Goal: Task Accomplishment & Management: Manage account settings

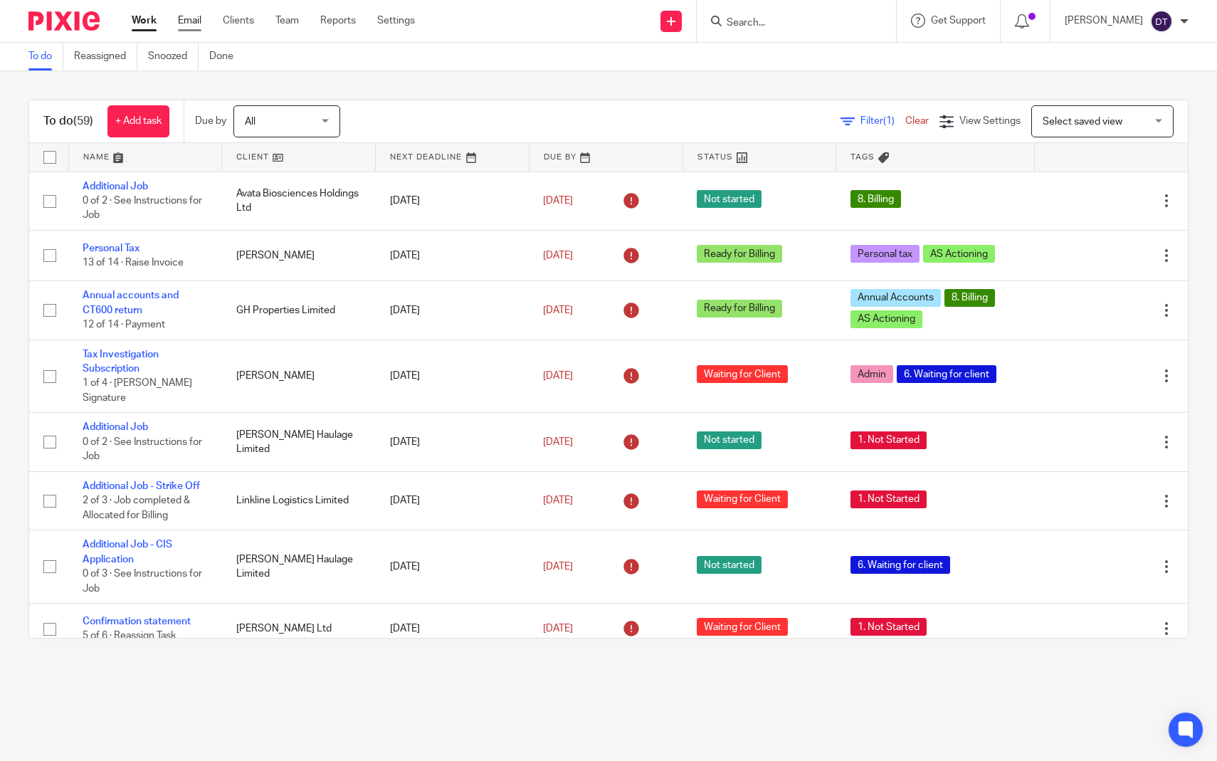
click at [187, 20] on link "Email" at bounding box center [189, 21] width 23 height 14
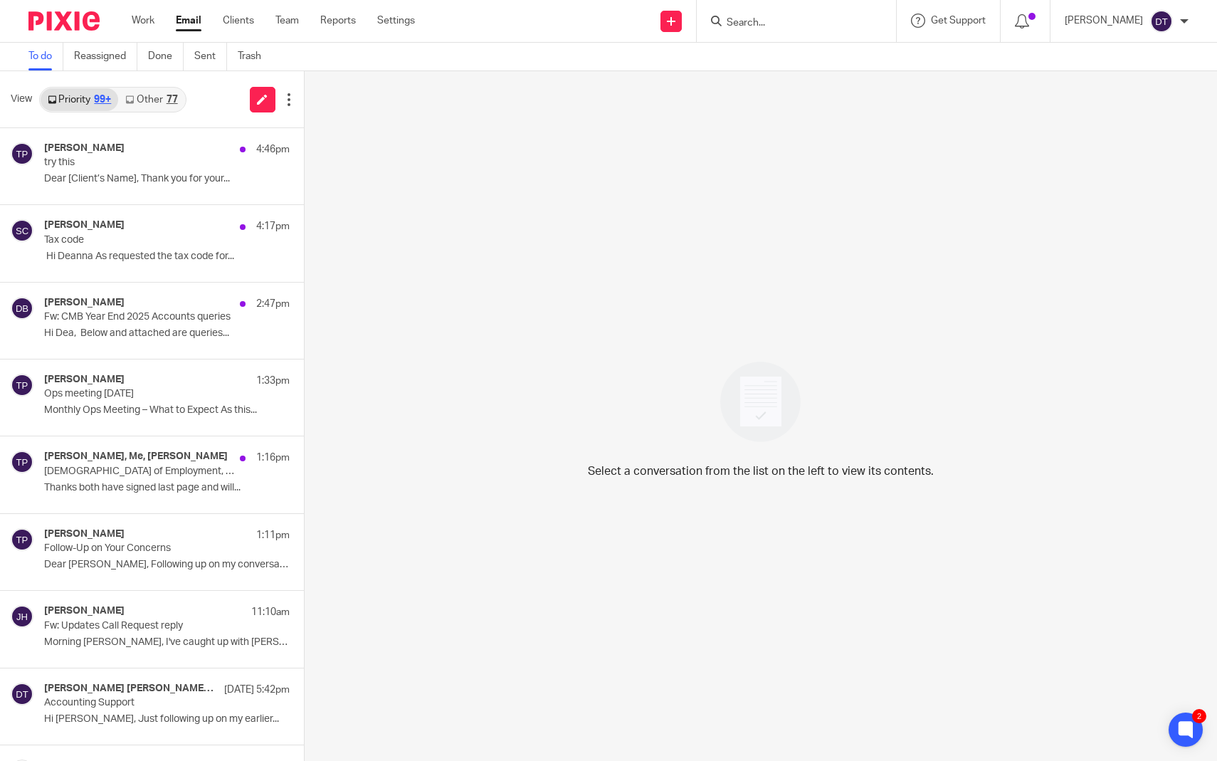
click at [158, 99] on link "Other 77" at bounding box center [151, 99] width 66 height 23
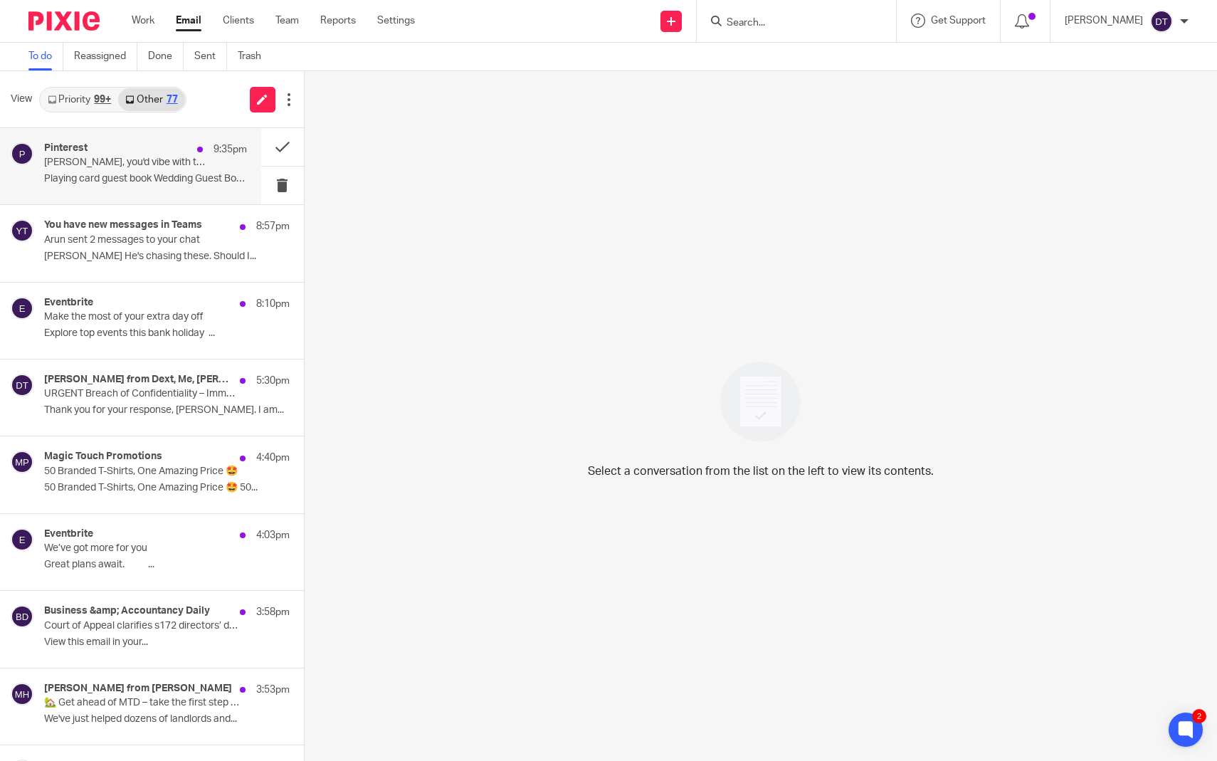
click at [139, 162] on p "Deanna, you'd vibe with this" at bounding box center [125, 163] width 162 height 12
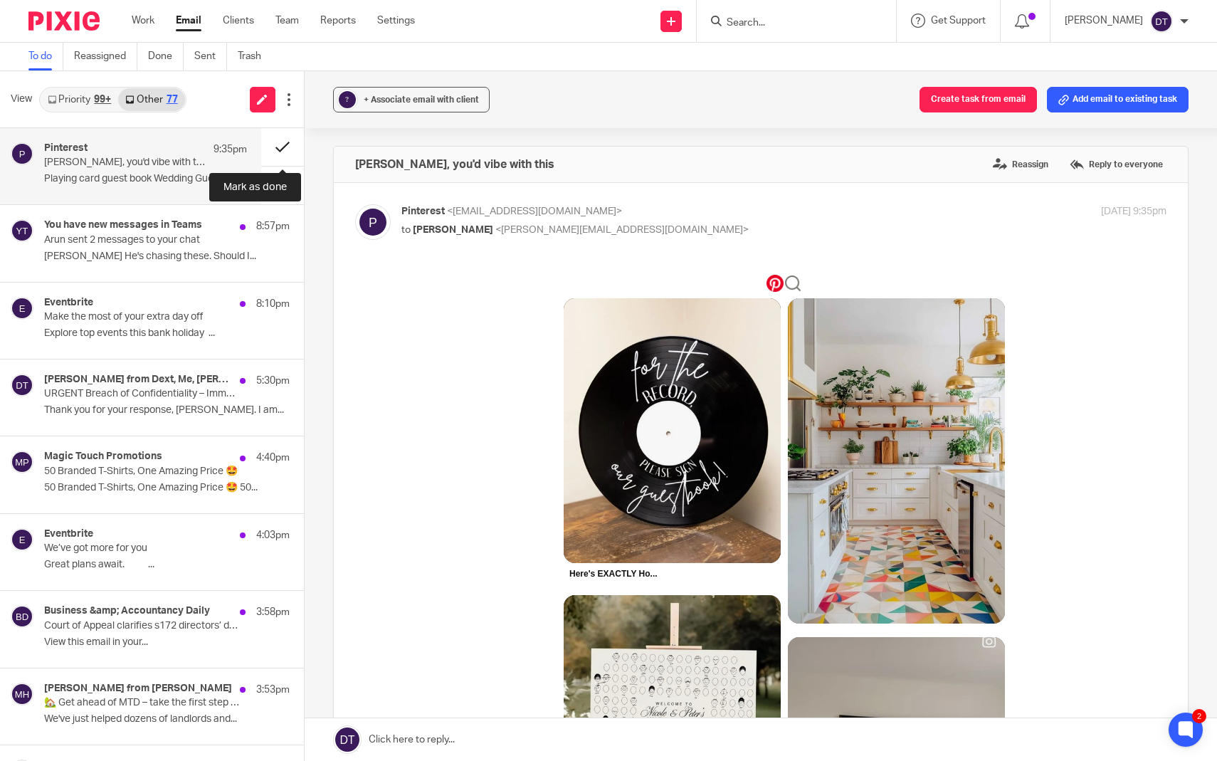
click at [279, 139] on button at bounding box center [282, 147] width 43 height 38
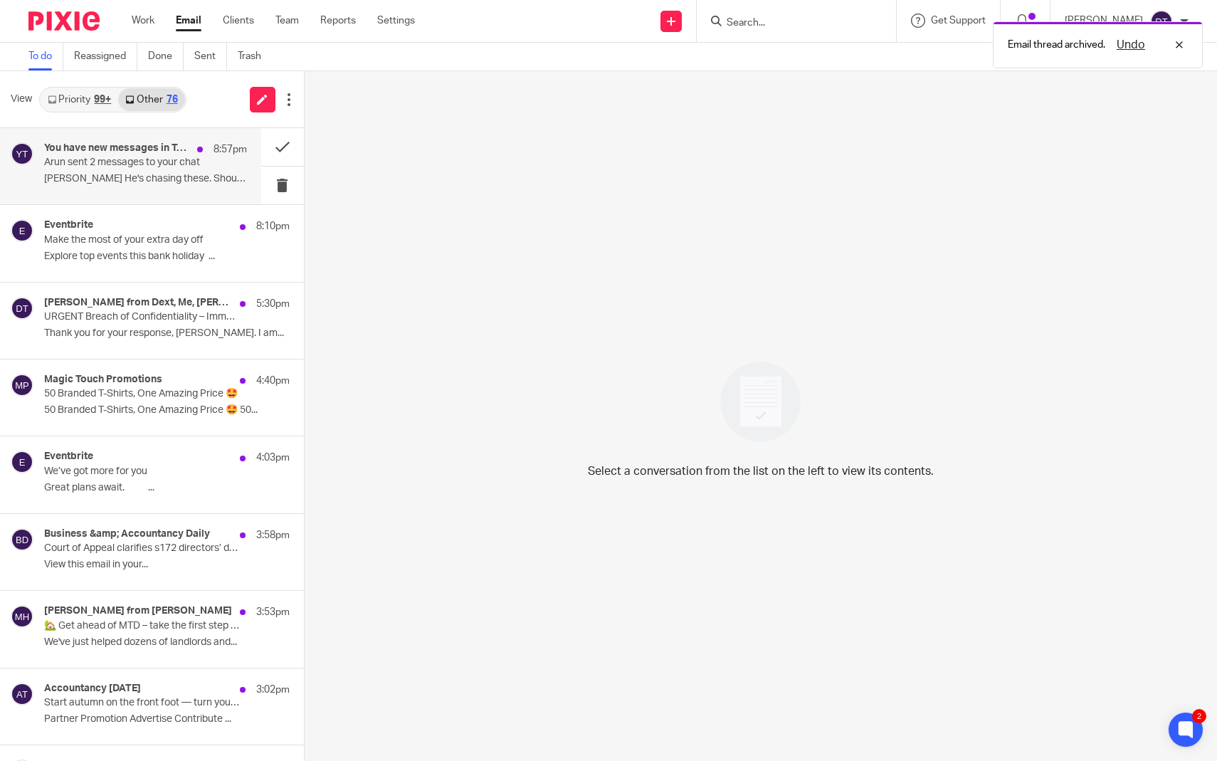
click at [181, 164] on p "Arun sent 2 messages to your chat" at bounding box center [125, 163] width 162 height 12
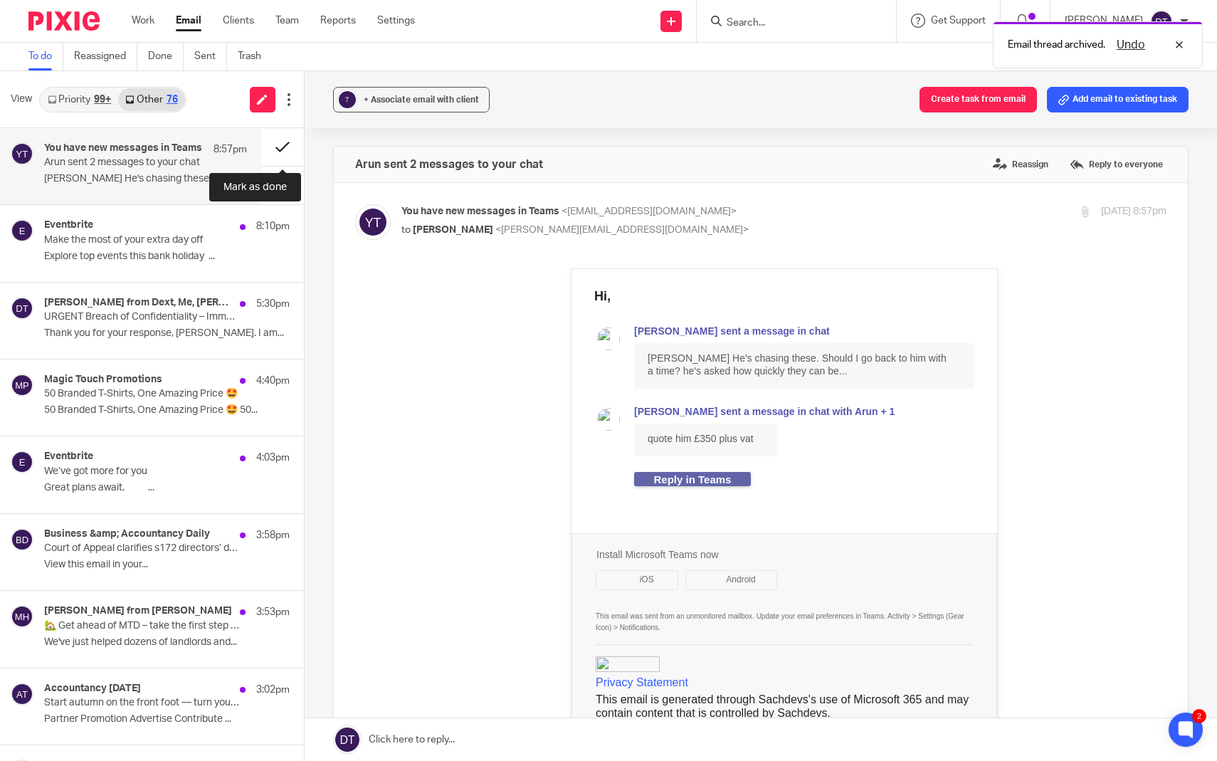
click at [287, 149] on button at bounding box center [282, 147] width 43 height 38
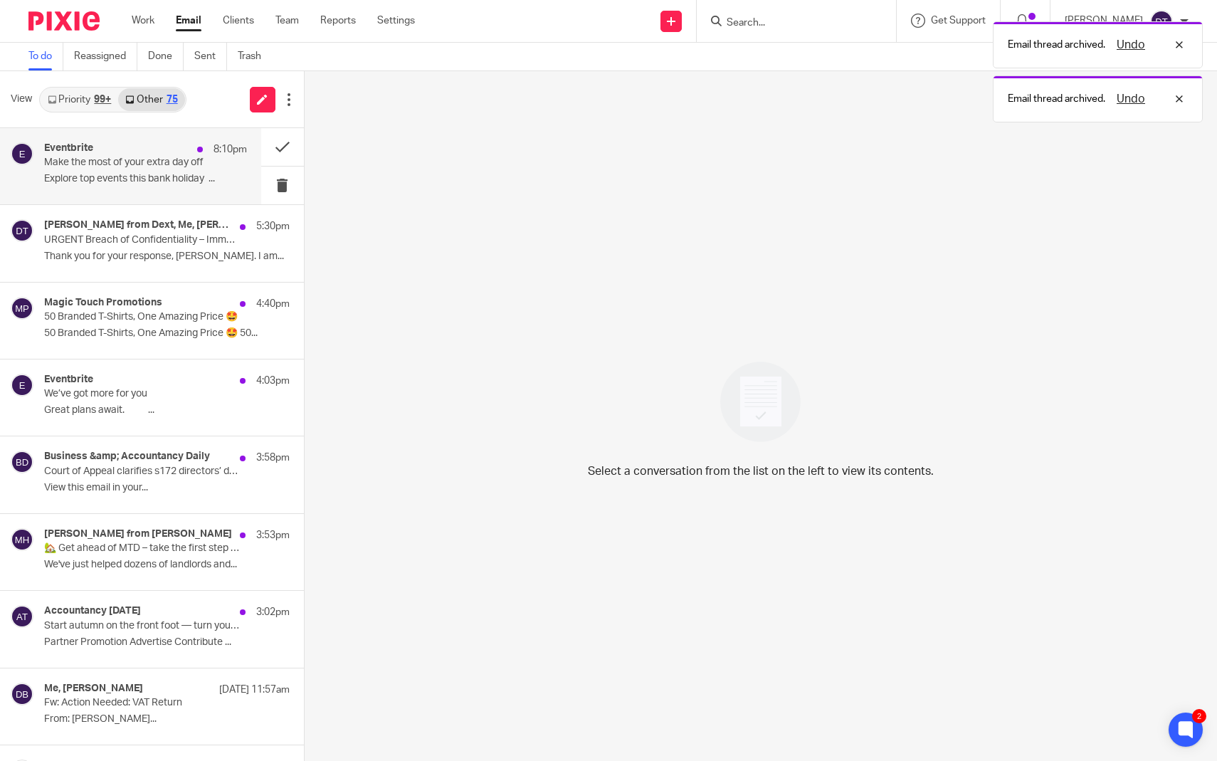
click at [207, 164] on div "Eventbrite 8:10pm Make the most of your extra day off Explore top events this b…" at bounding box center [145, 166] width 203 height 48
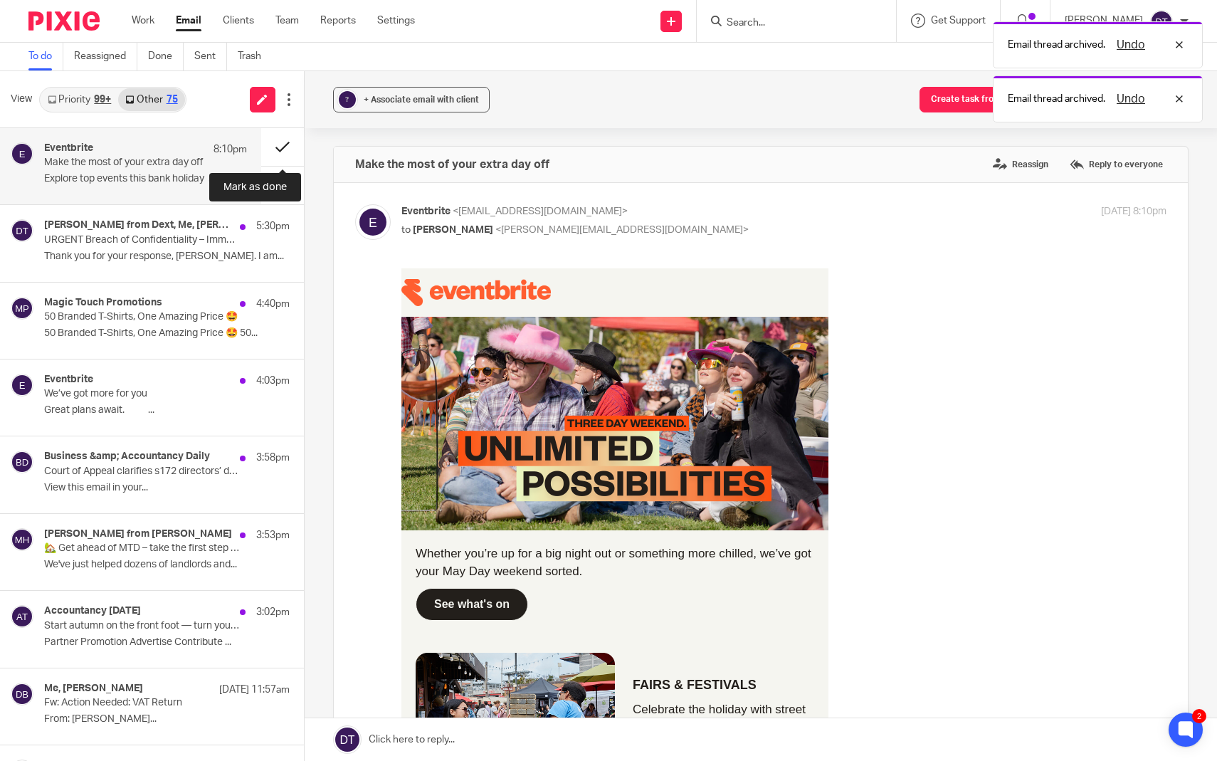
click at [278, 149] on button at bounding box center [282, 147] width 43 height 38
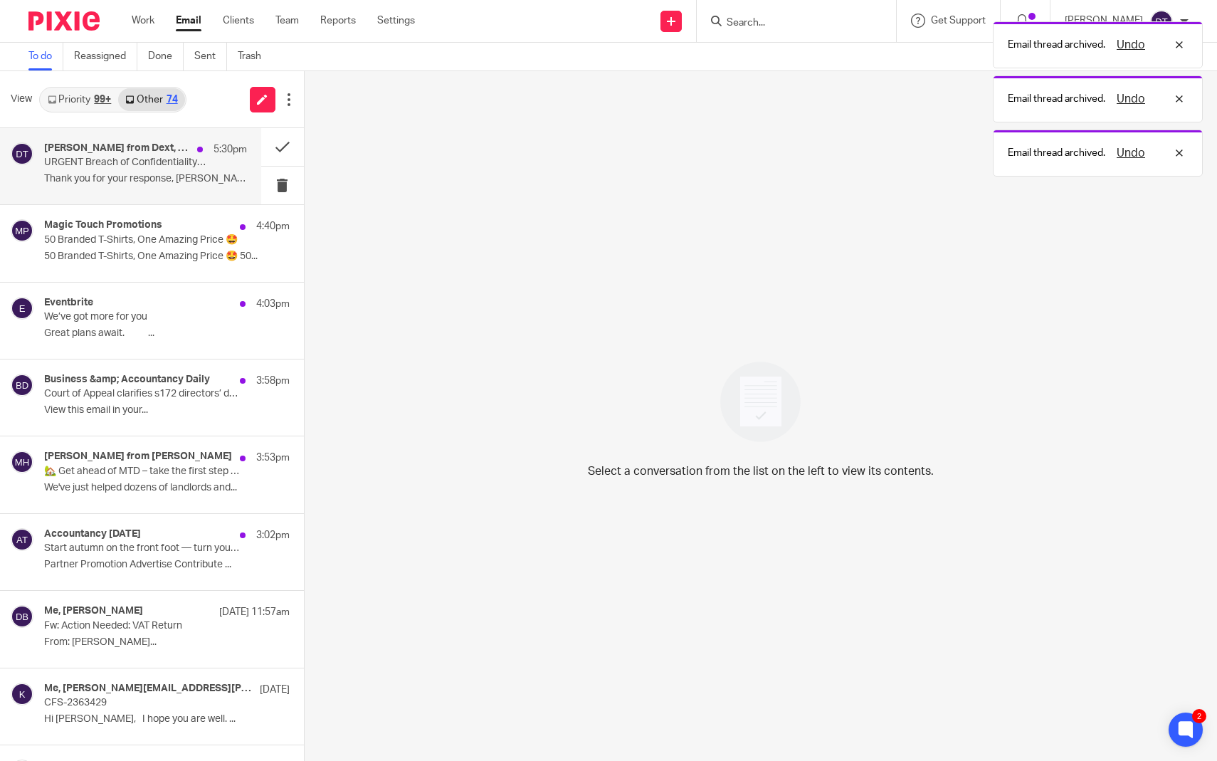
click at [181, 151] on h4 "Vince from Dext, Me, Olivia Jade Reimeringer-Visser, Technical Support from Dext" at bounding box center [117, 148] width 146 height 12
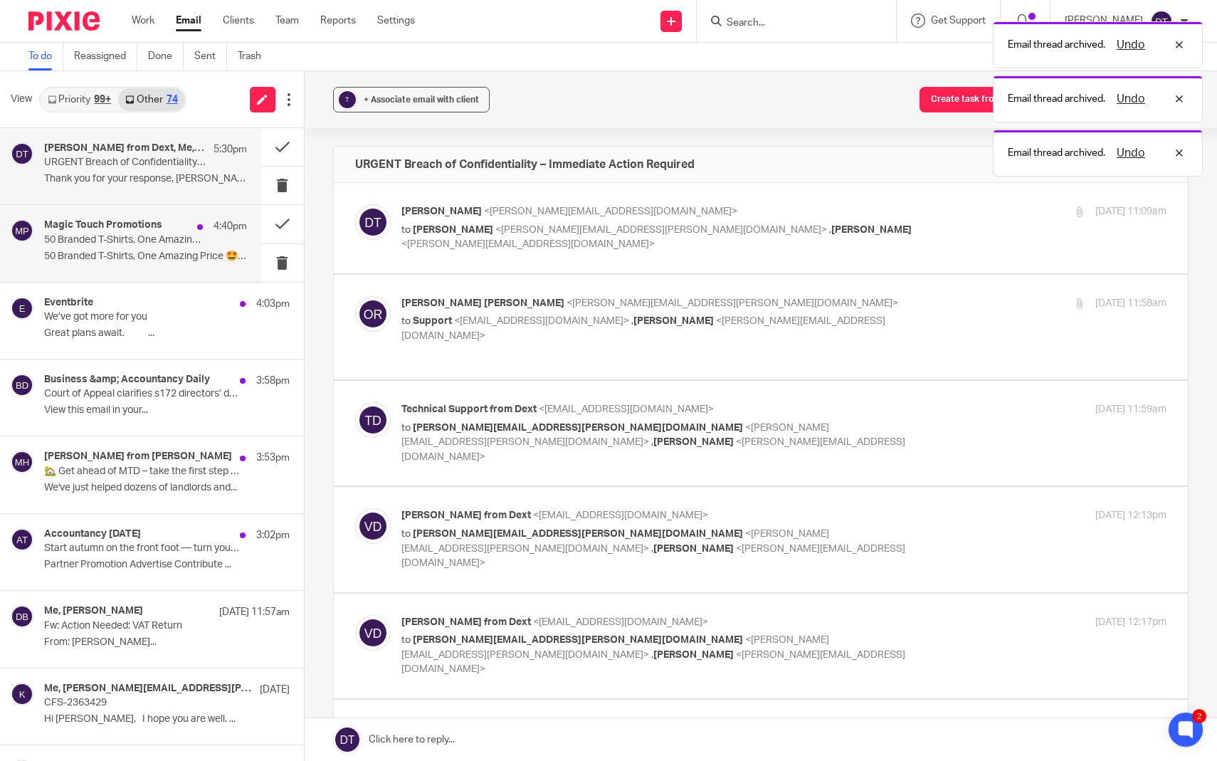
click at [190, 246] on div "Magic Touch Promotions 4:40pm 50 Branded T-Shirts, One Amazing Price 🤩 50 Brand…" at bounding box center [145, 243] width 203 height 48
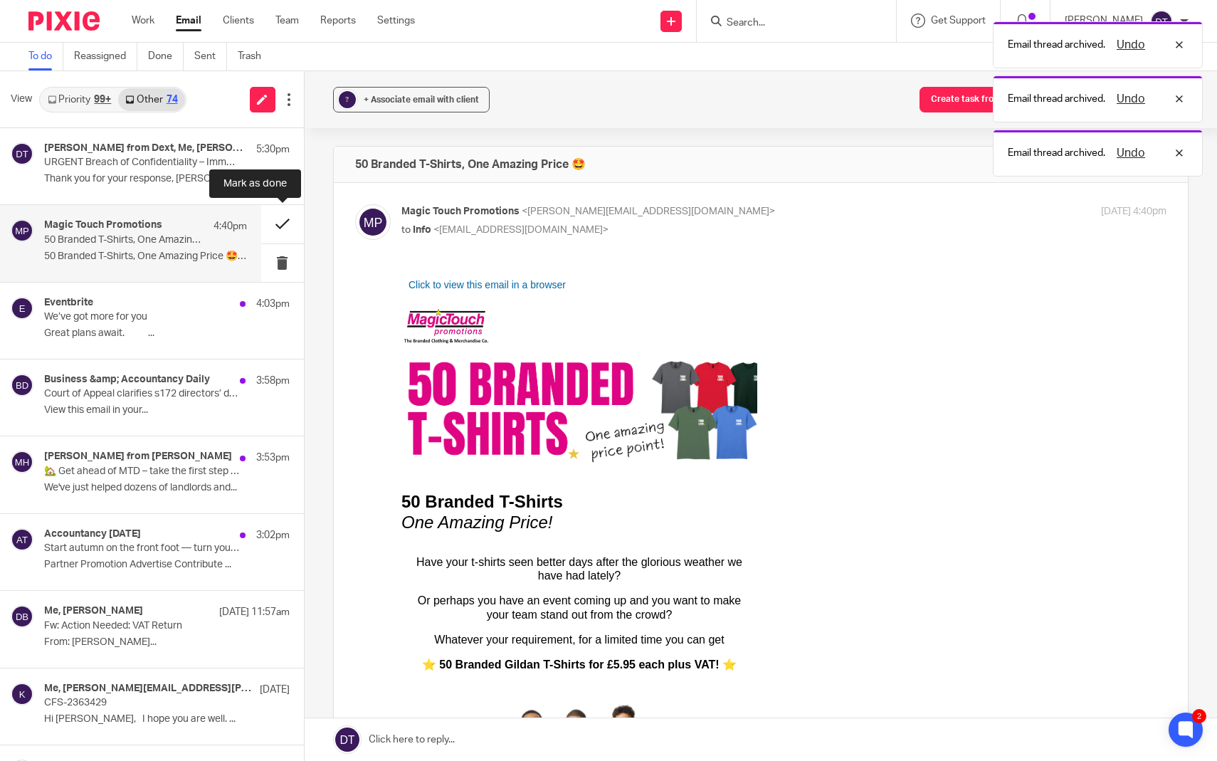
click at [278, 221] on button at bounding box center [282, 224] width 43 height 38
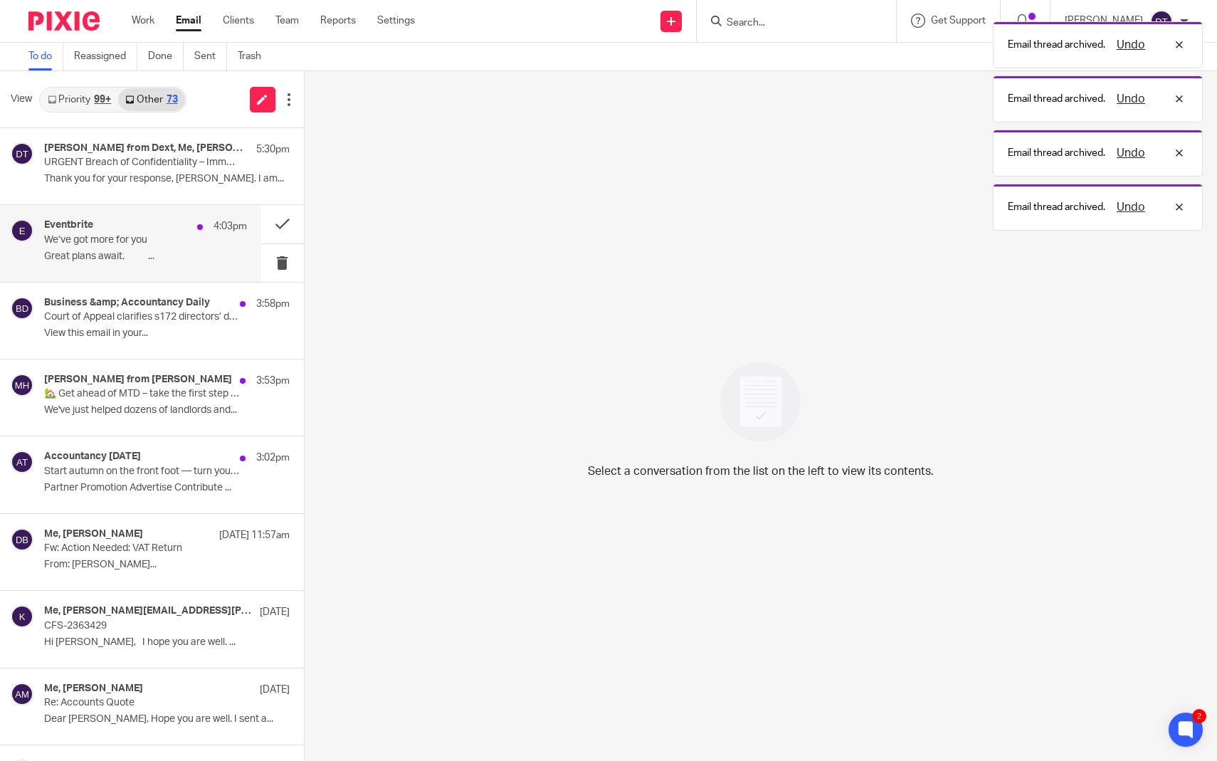
click at [167, 249] on div "Eventbrite 4:03pm We’ve got more for you Great plans await. ͏ ‌ ﻿ ͏ ‌ ﻿ ͏..." at bounding box center [145, 243] width 203 height 48
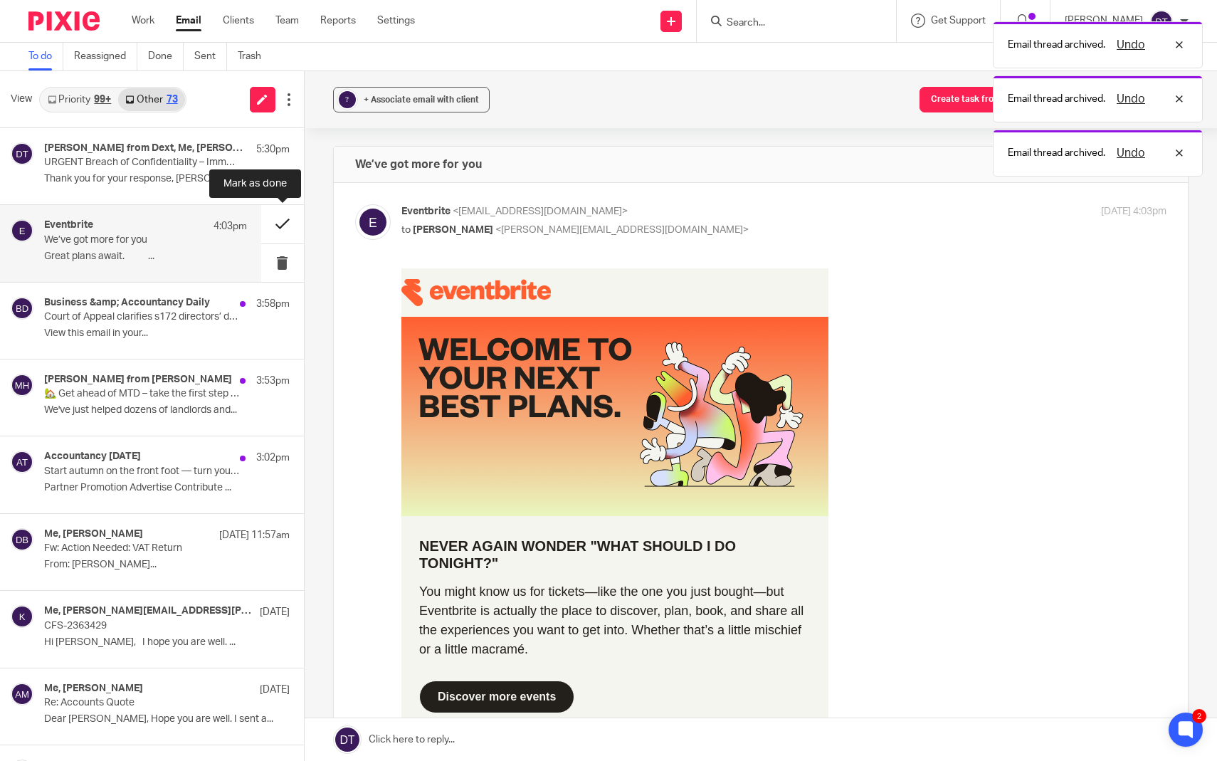
click at [288, 219] on button at bounding box center [282, 224] width 43 height 38
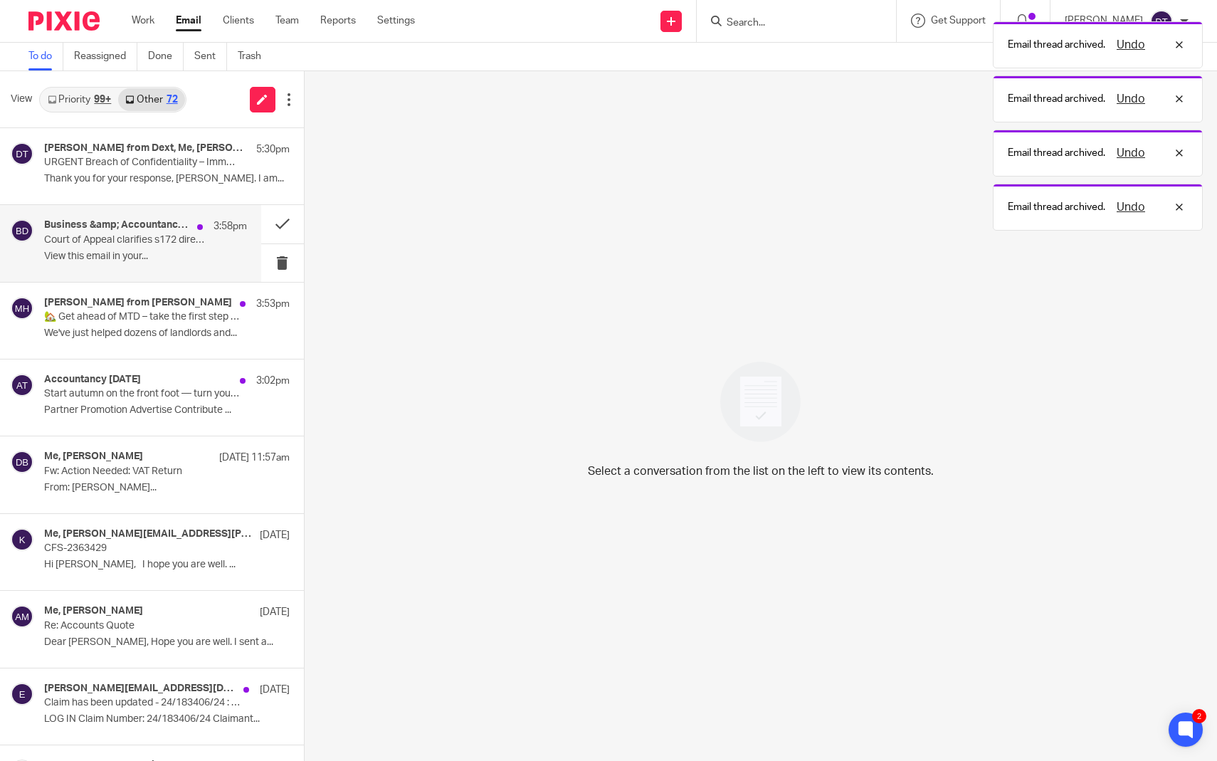
click at [196, 247] on div "Business &amp; Accountancy Daily 3:58pm Court of Appeal clarifies s172 director…" at bounding box center [145, 243] width 203 height 48
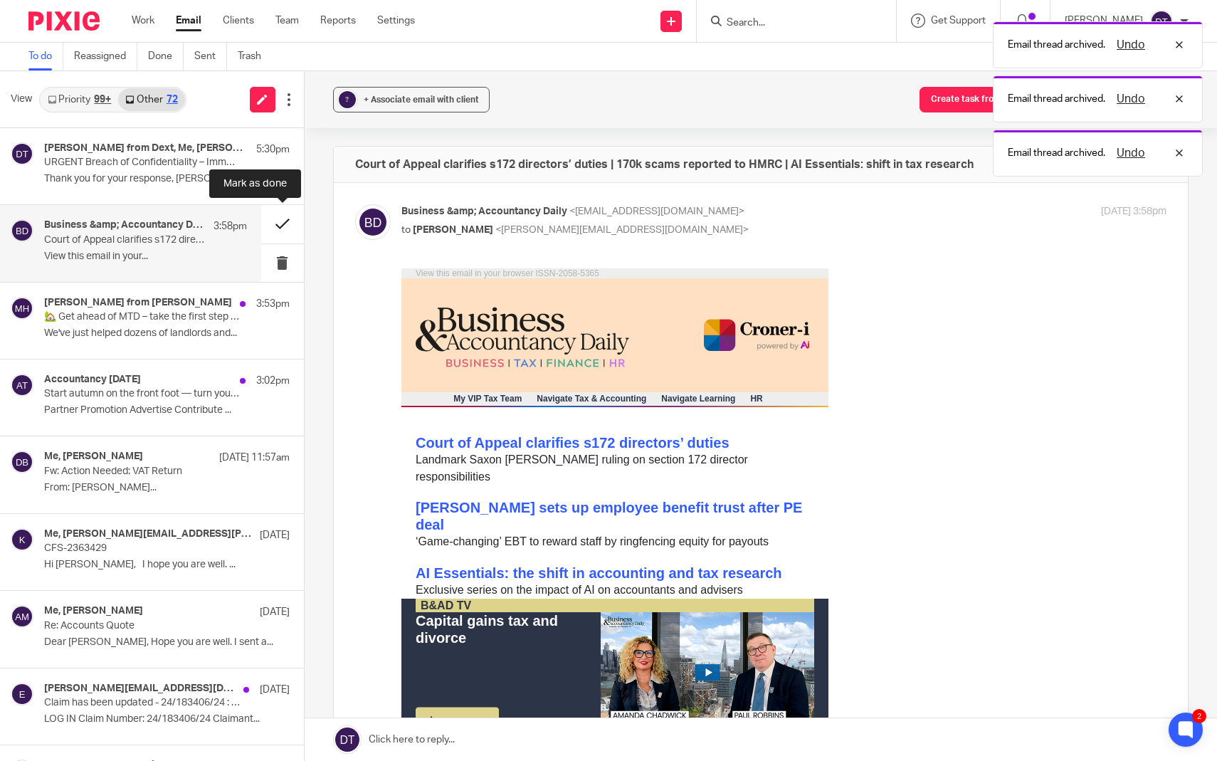
click at [285, 227] on button at bounding box center [282, 224] width 43 height 38
click at [200, 247] on div "Business &amp; Accountancy Daily 3:58pm Court of Appeal clarifies s172 director…" at bounding box center [145, 243] width 203 height 48
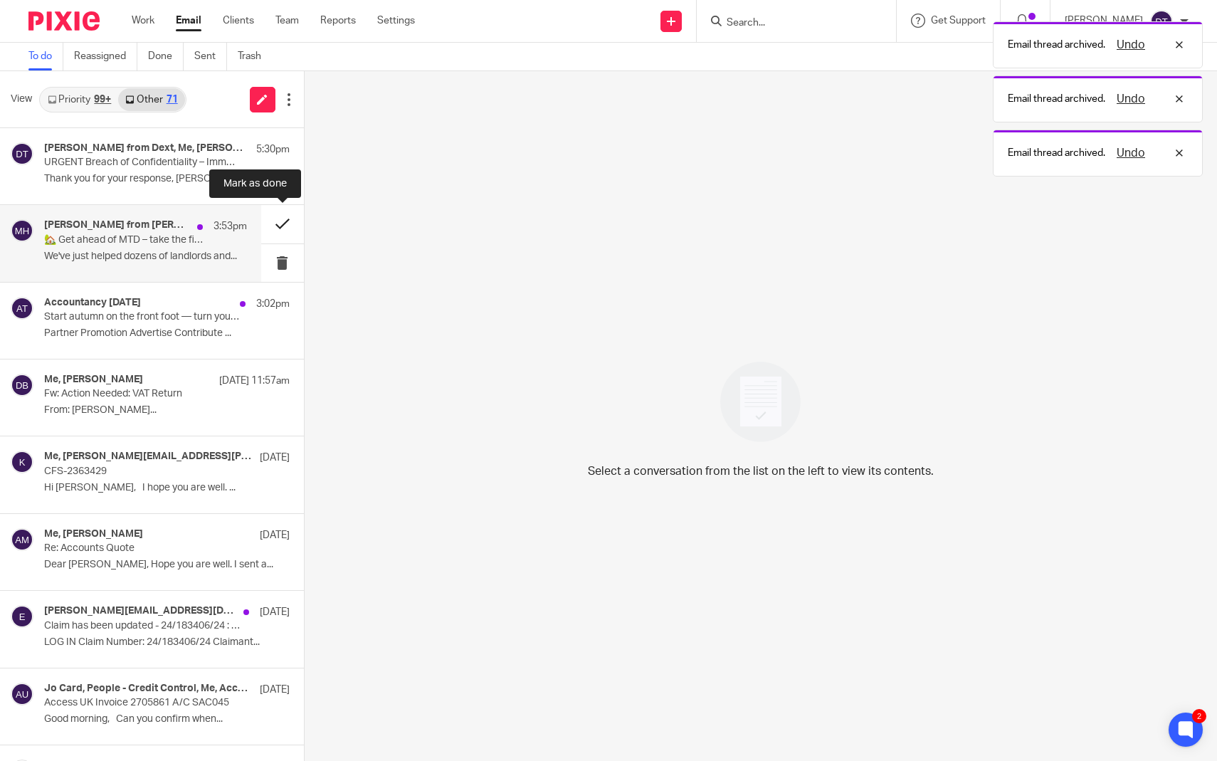
click at [275, 225] on button at bounding box center [282, 224] width 43 height 38
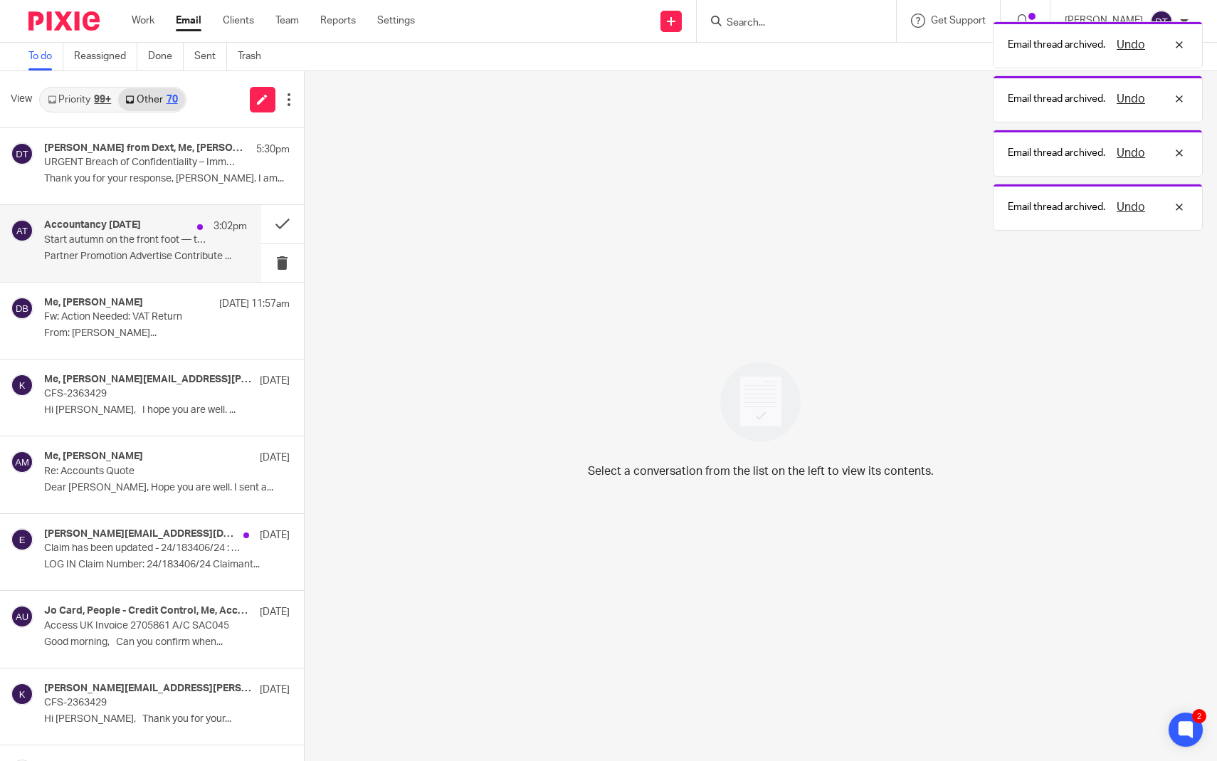
click at [184, 241] on p "Start autumn on the front foot — turn your capacity crunch into an opportunity" at bounding box center [125, 240] width 162 height 12
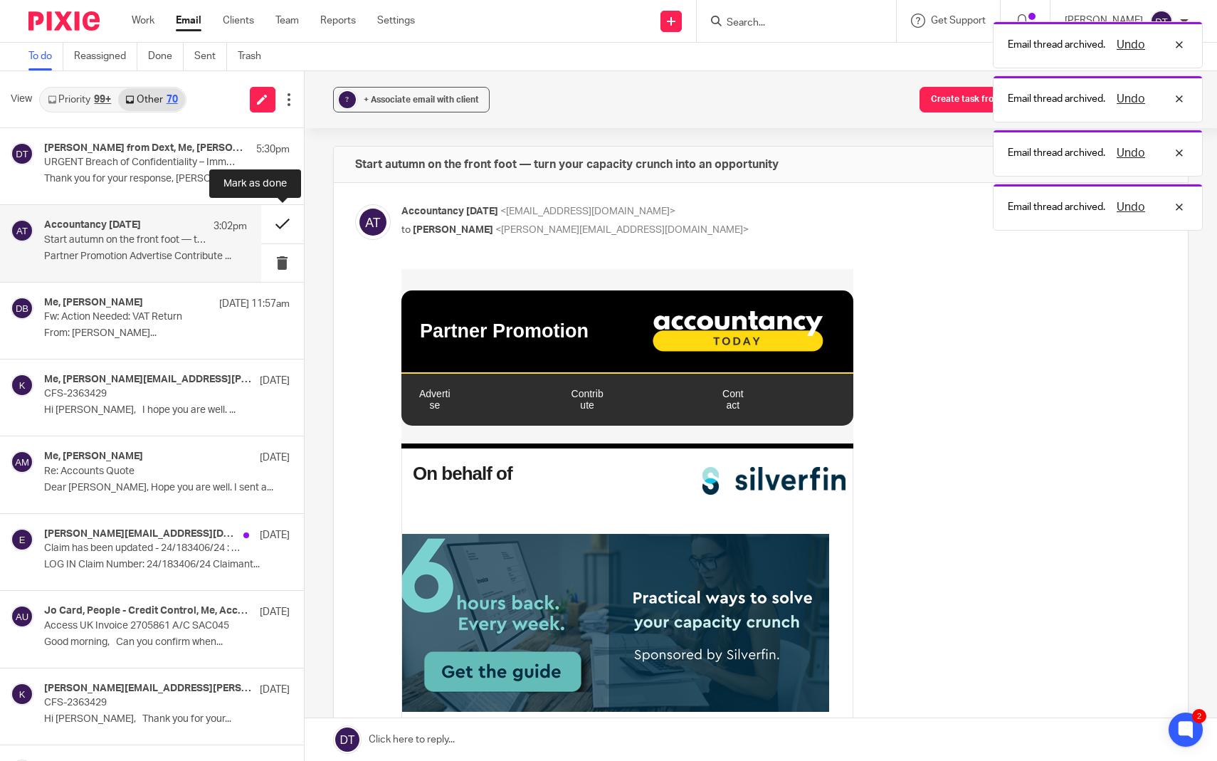
click at [287, 222] on button at bounding box center [282, 224] width 43 height 38
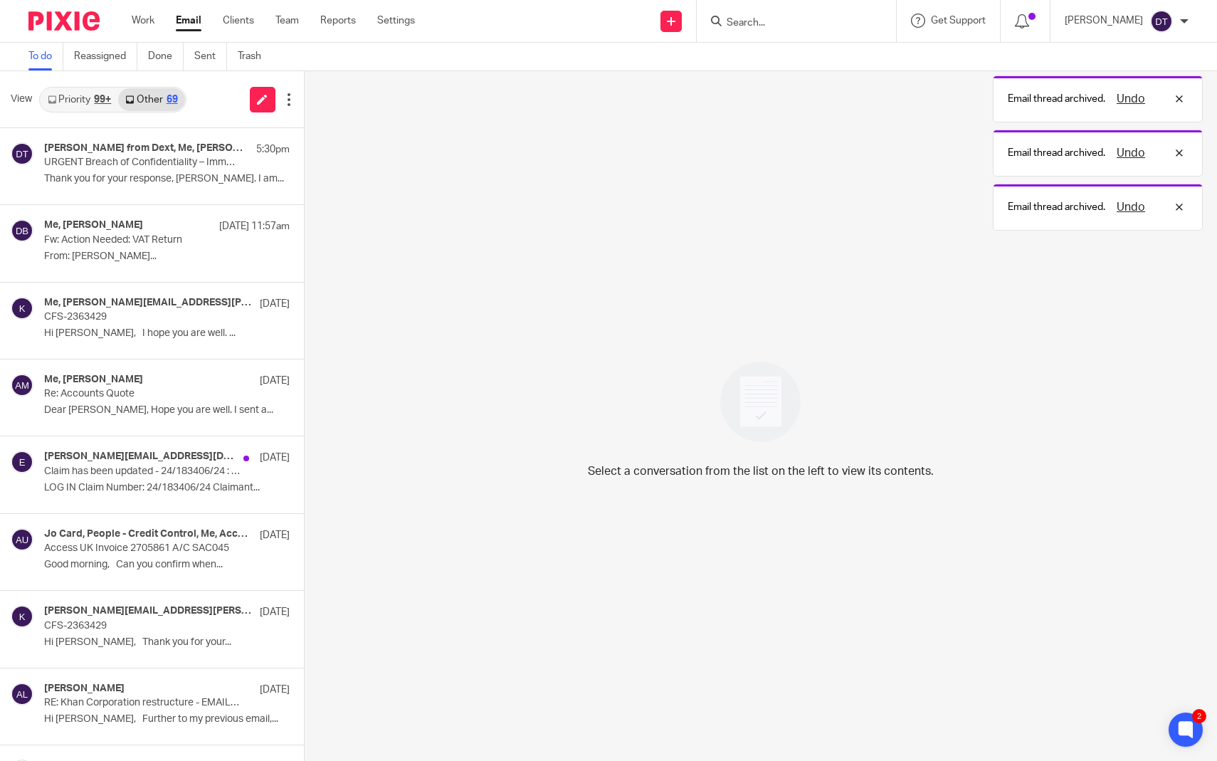
click at [107, 95] on div "99+" at bounding box center [102, 100] width 17 height 10
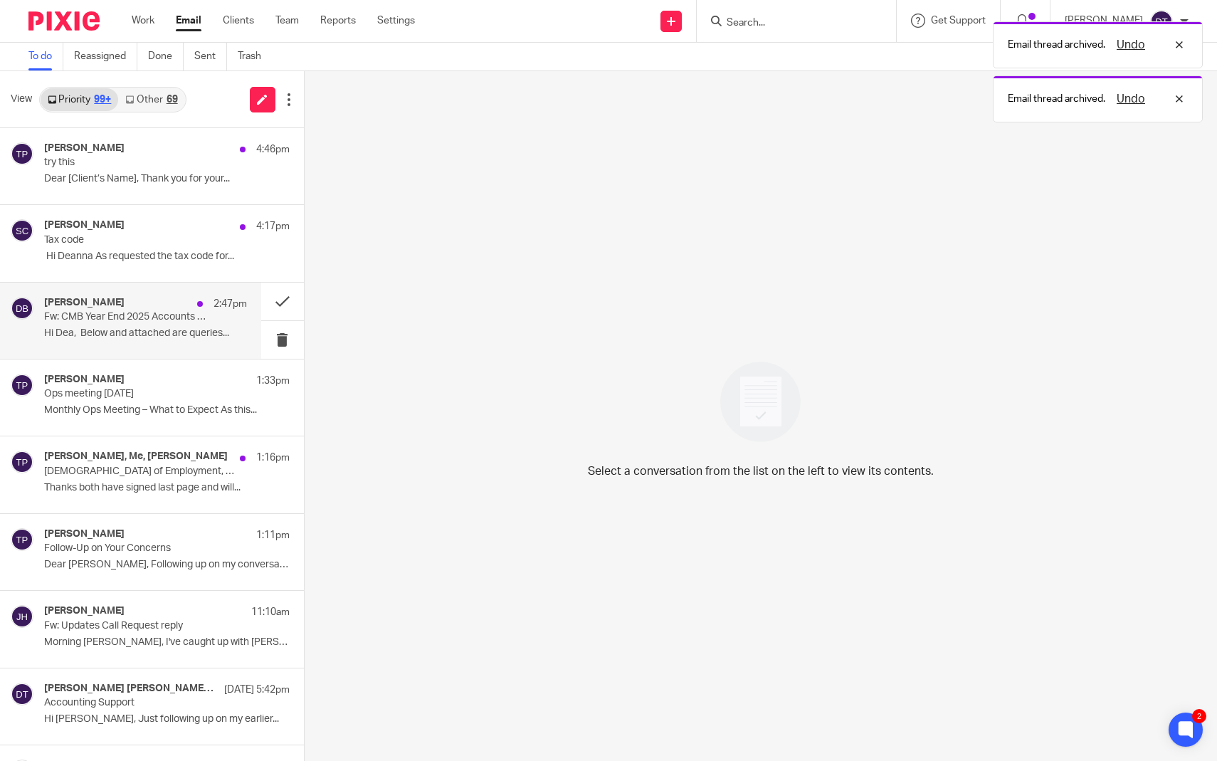
click at [139, 346] on div "Deepak Bansal 2:47pm Fw: CMB Year End 2025 Accounts queries Hi Dea, Below and a…" at bounding box center [130, 321] width 261 height 76
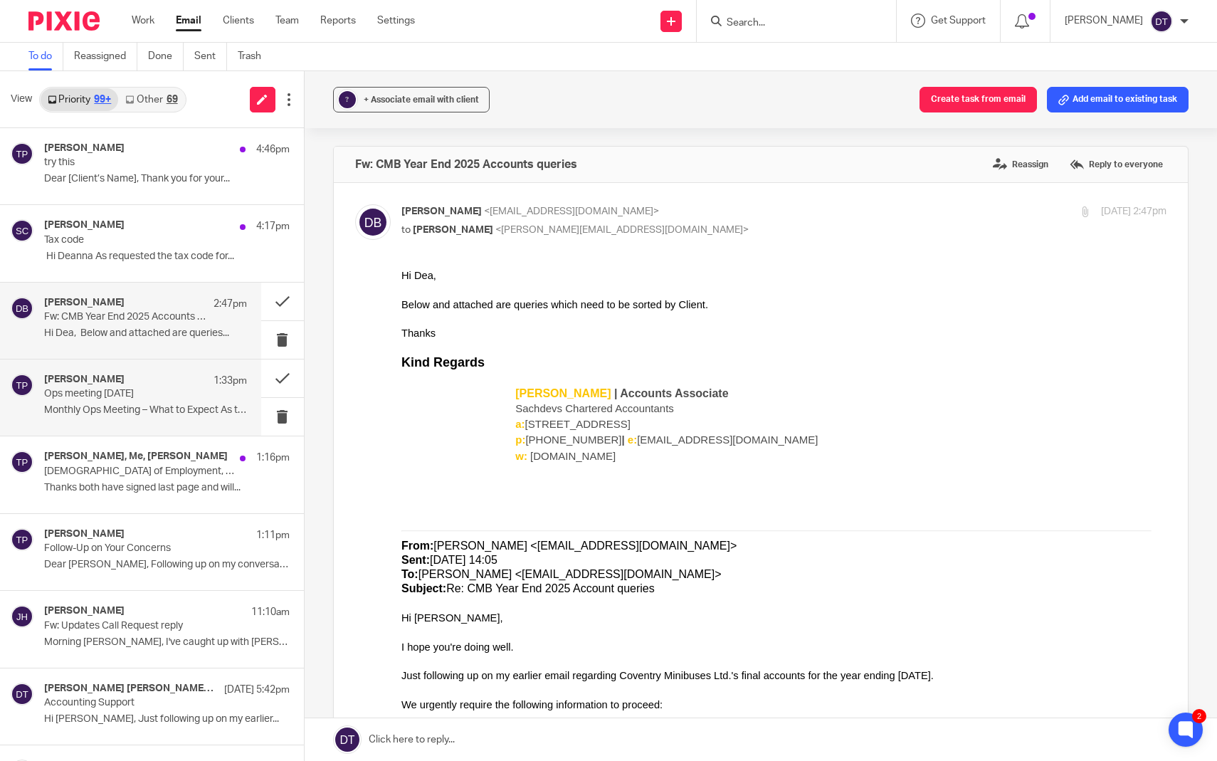
click at [154, 422] on div "Tina Pennycuick 1:33pm Ops meeting tomorrow Monthly Ops Meeting – What to Expec…" at bounding box center [130, 397] width 261 height 76
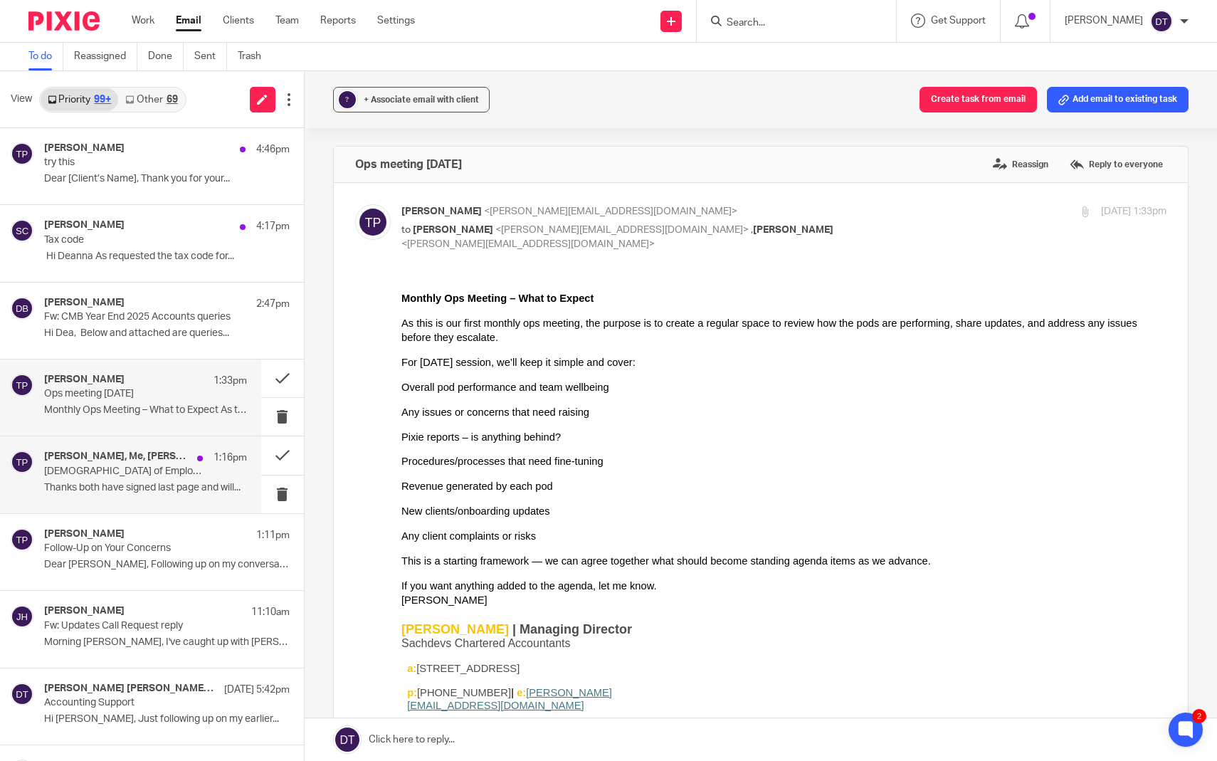
click at [135, 490] on p "Thanks both have signed last page and will..." at bounding box center [145, 488] width 203 height 12
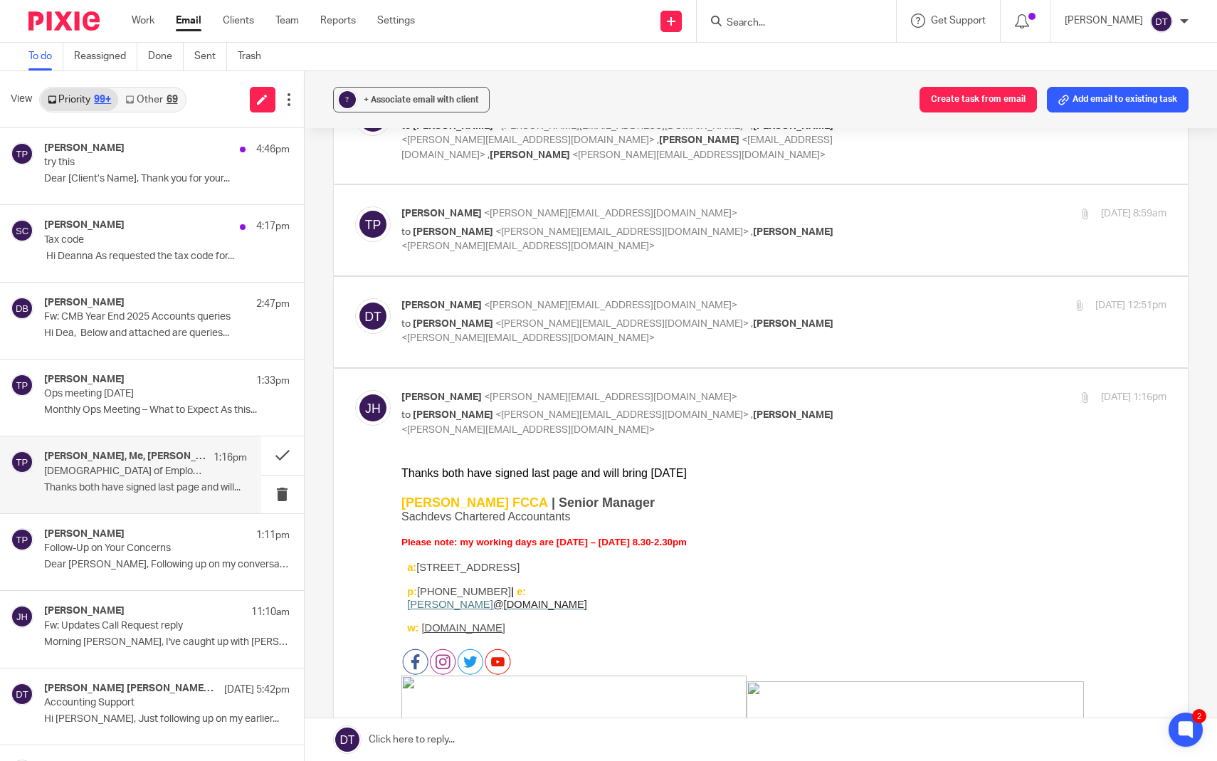
scroll to position [136, 0]
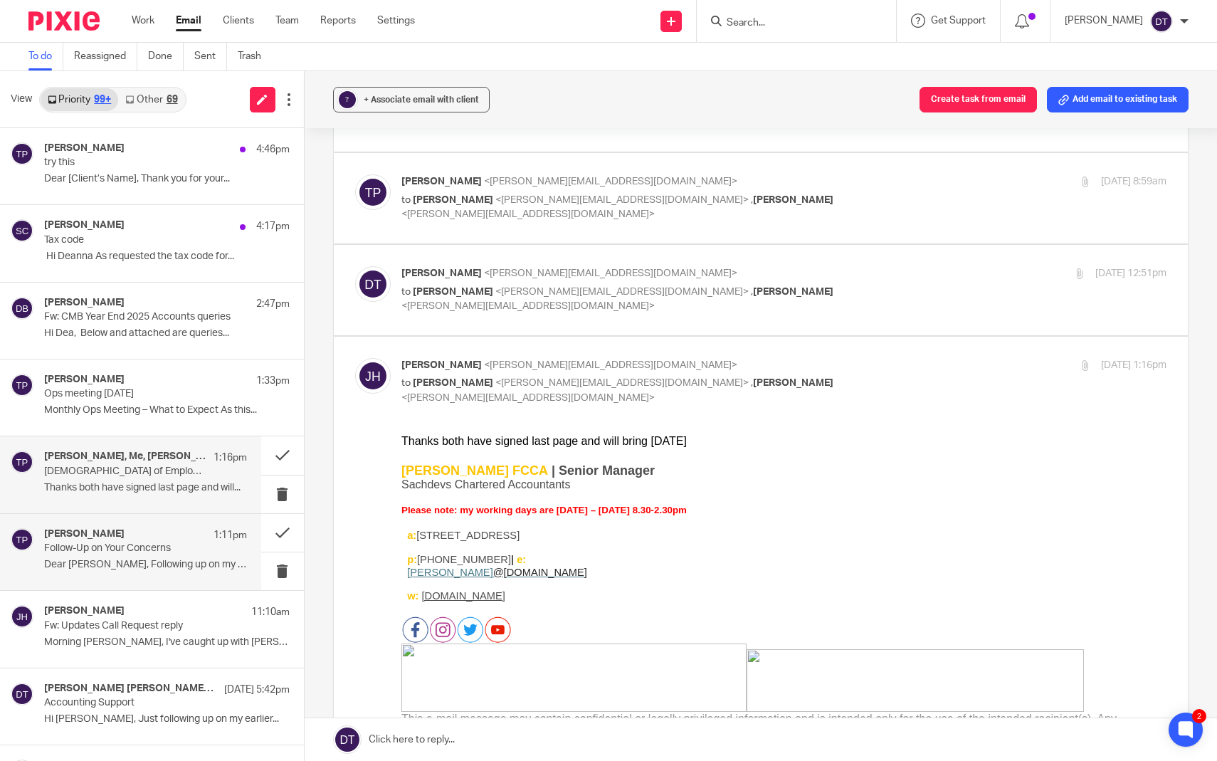
click at [157, 571] on div "Tina Pennycuick 1:11pm Follow-Up on Your Concerns Dear Dr. Pal, Following up on…" at bounding box center [145, 552] width 203 height 48
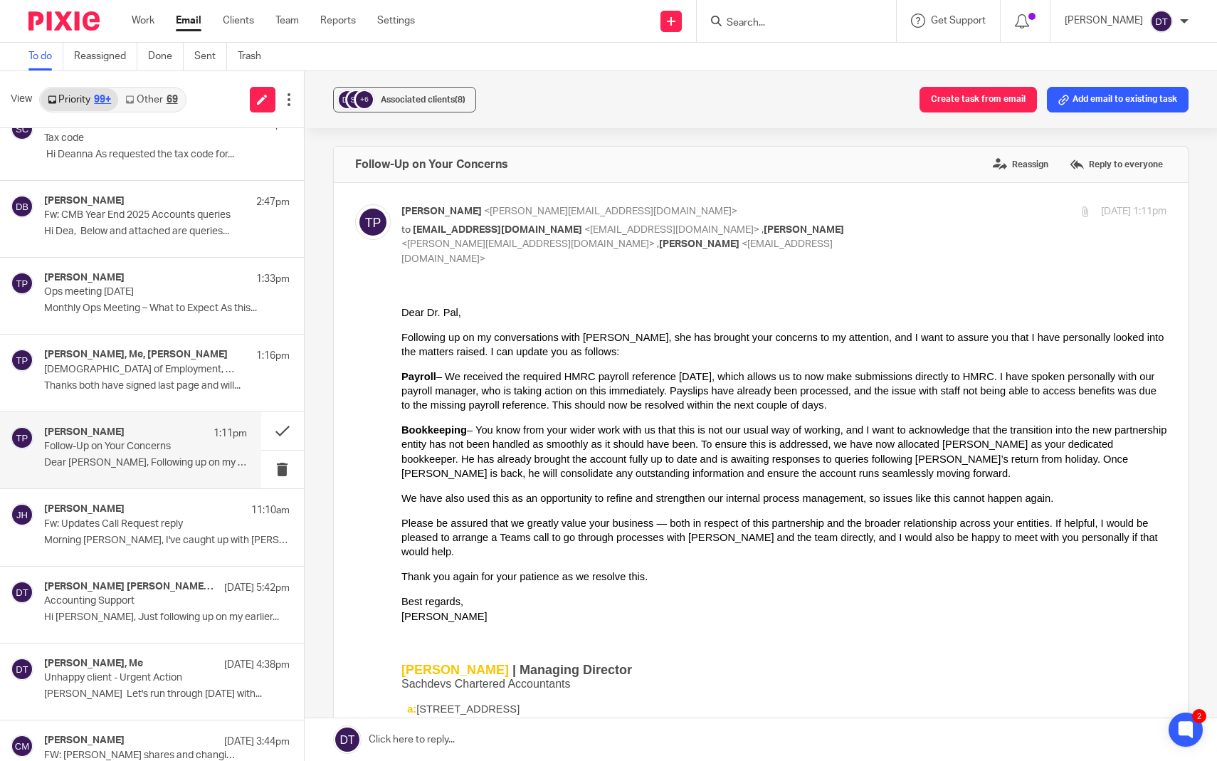
scroll to position [102, 0]
click at [135, 613] on p "Hi Deanna, Just following up on my earlier..." at bounding box center [145, 617] width 203 height 12
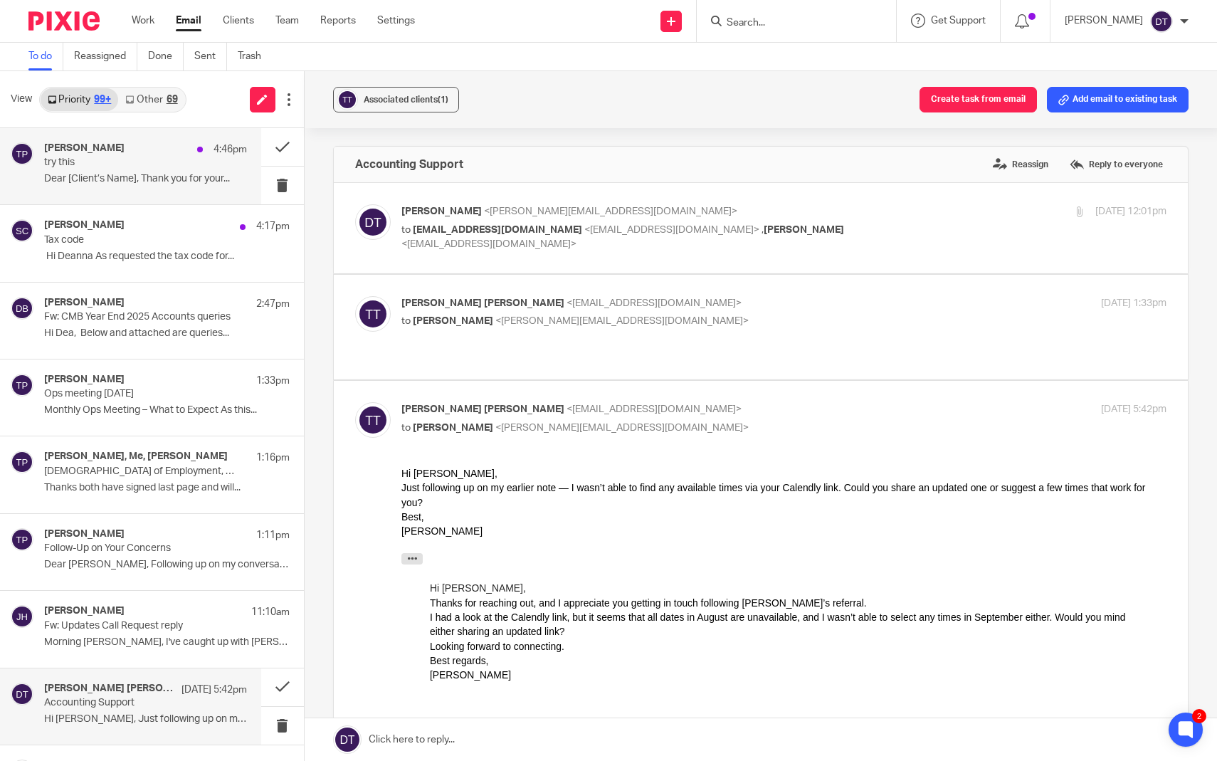
scroll to position [0, 0]
click at [162, 105] on link "Other 69" at bounding box center [151, 99] width 66 height 23
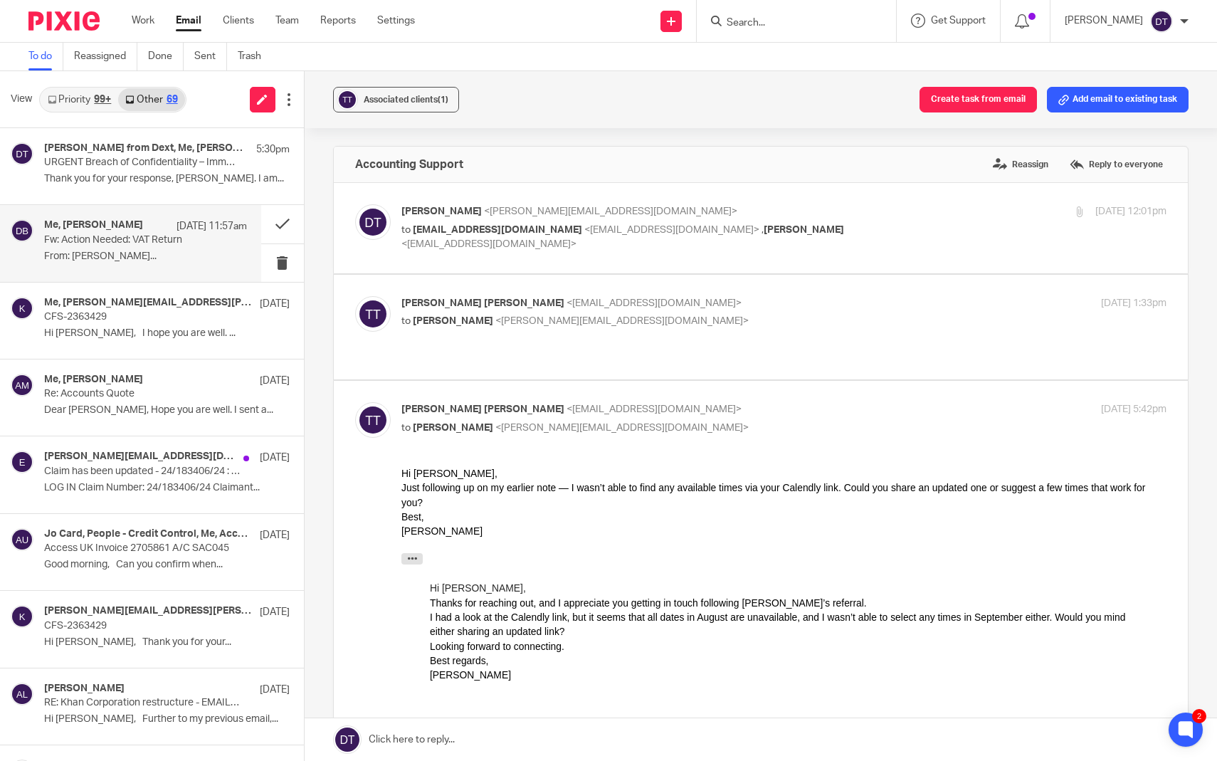
click at [140, 254] on p "From: surinder manesh..." at bounding box center [145, 257] width 203 height 12
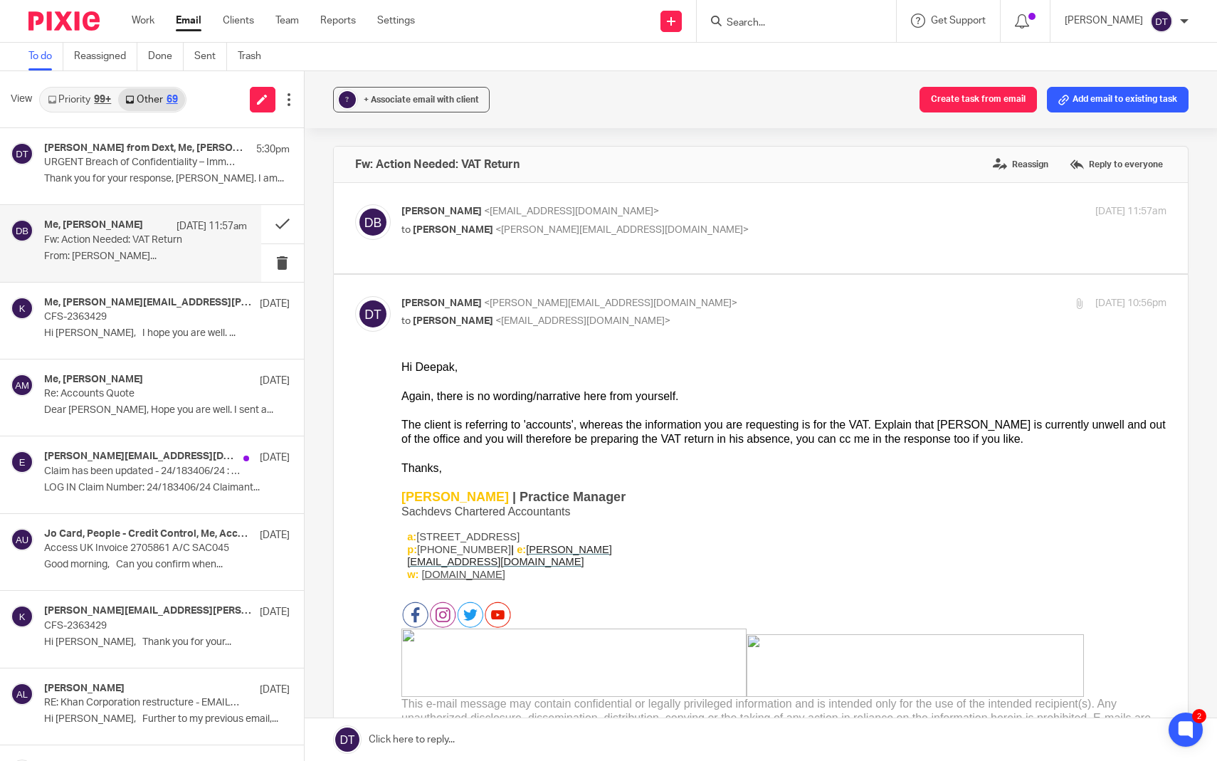
click at [93, 105] on link "Priority 99+" at bounding box center [80, 99] width 78 height 23
